Goal: Navigation & Orientation: Find specific page/section

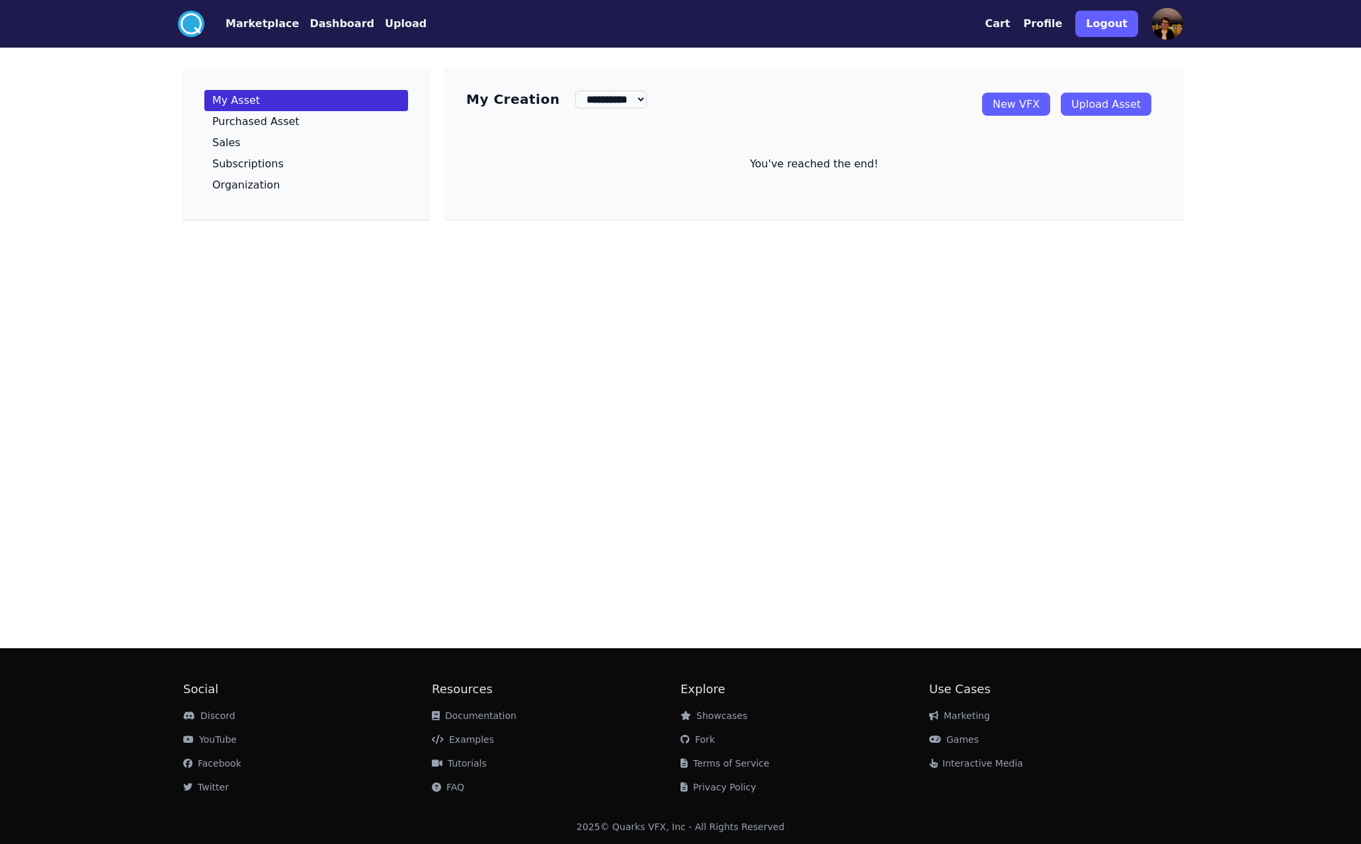
click at [247, 96] on p "My Asset" at bounding box center [236, 100] width 48 height 11
click at [323, 23] on button "Dashboard" at bounding box center [342, 24] width 65 height 16
click at [274, 21] on button "Marketplace" at bounding box center [262, 24] width 73 height 16
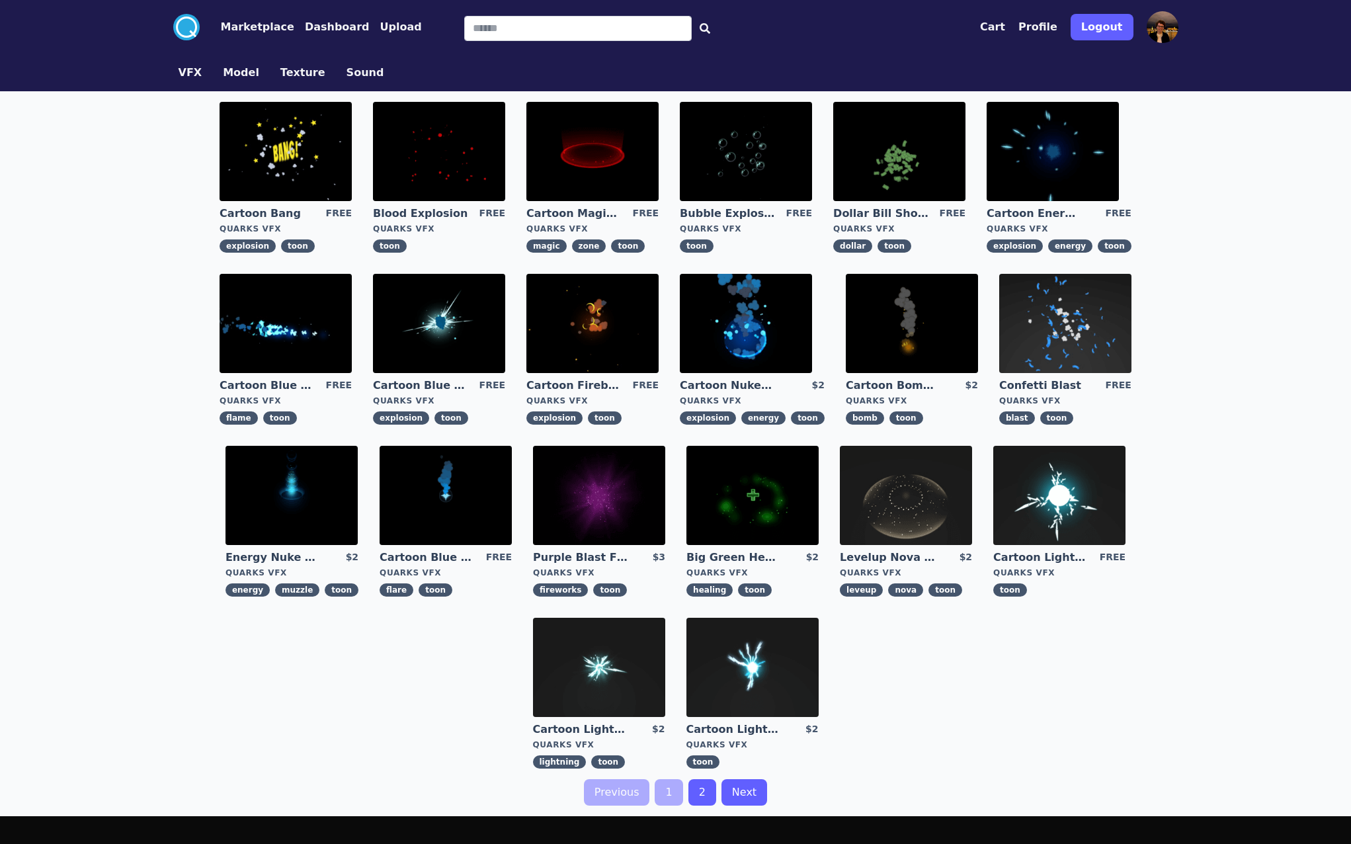
click at [688, 796] on link "2" at bounding box center [702, 792] width 28 height 26
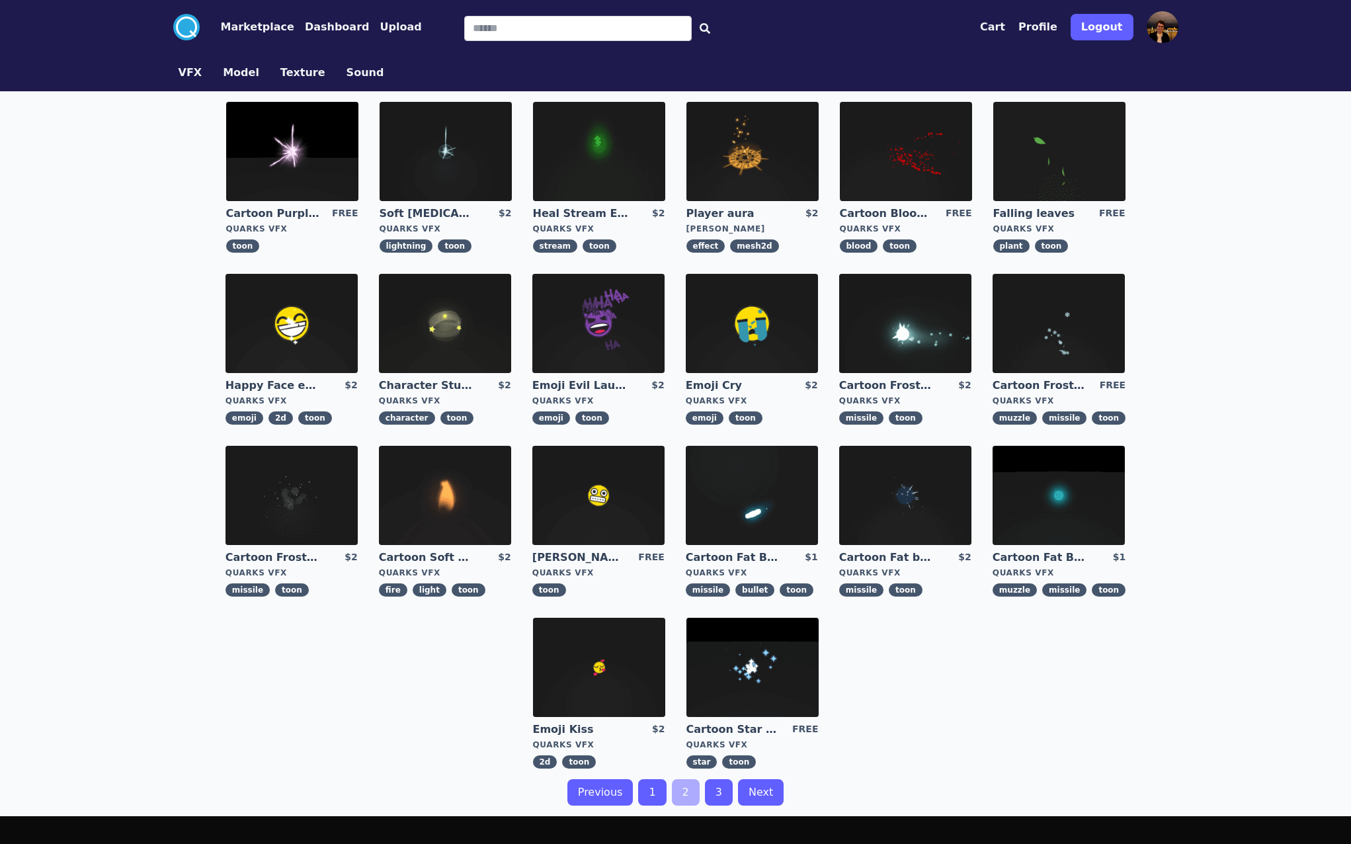
click at [322, 524] on img at bounding box center [292, 495] width 132 height 99
click at [256, 20] on button "Marketplace" at bounding box center [257, 27] width 73 height 16
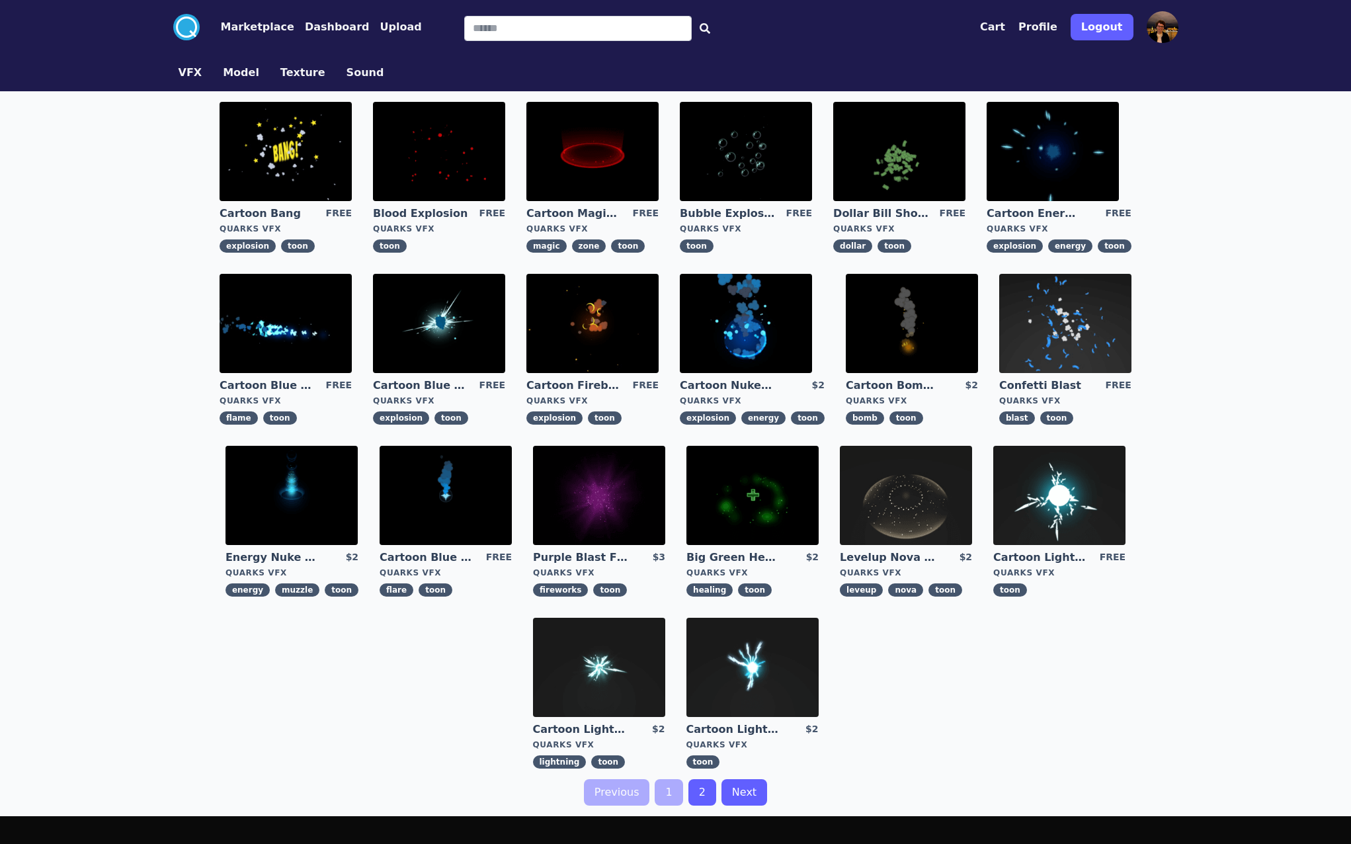
click at [337, 23] on button "Dashboard" at bounding box center [337, 27] width 65 height 16
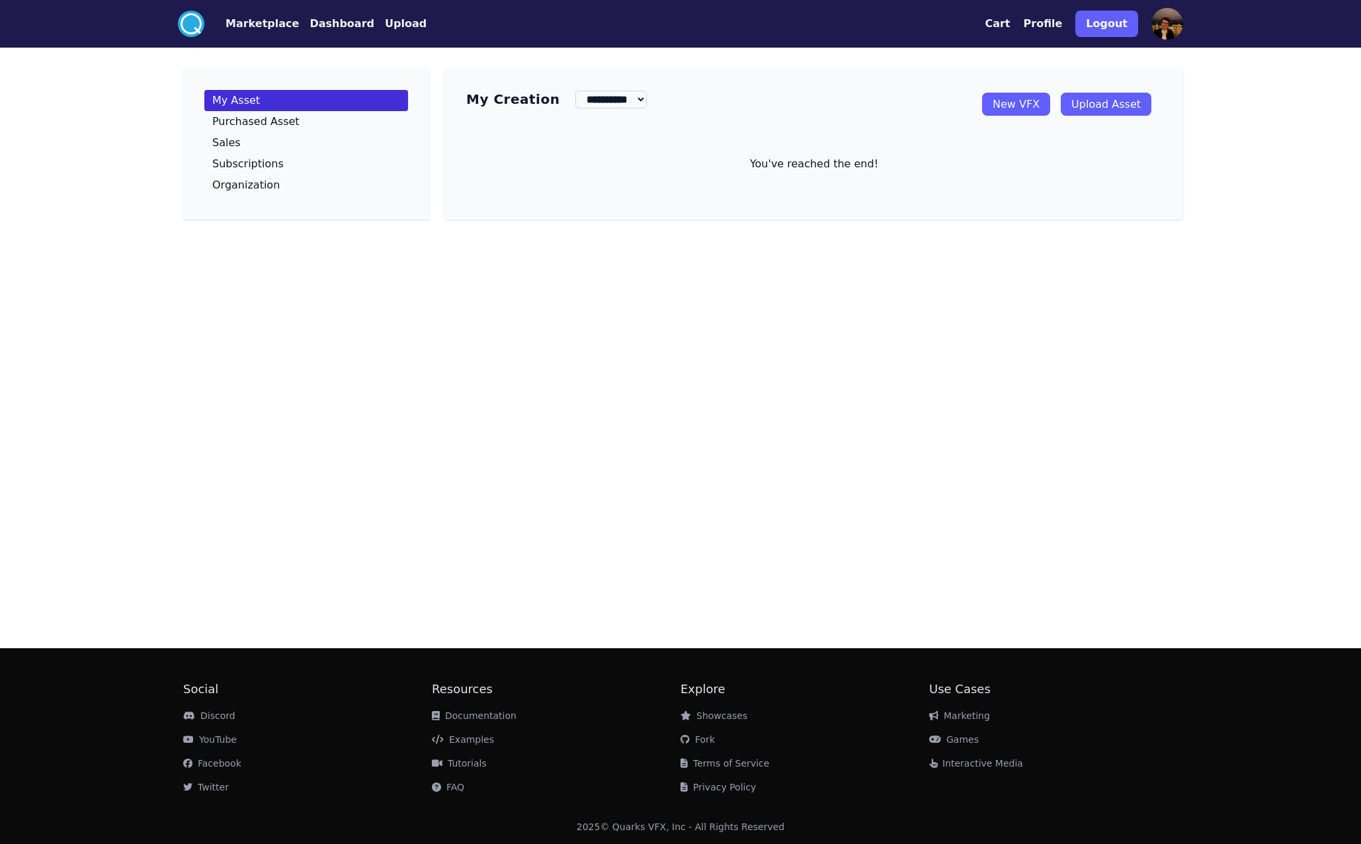
click at [999, 106] on link "New VFX" at bounding box center [1016, 104] width 68 height 23
